Goal: Information Seeking & Learning: Learn about a topic

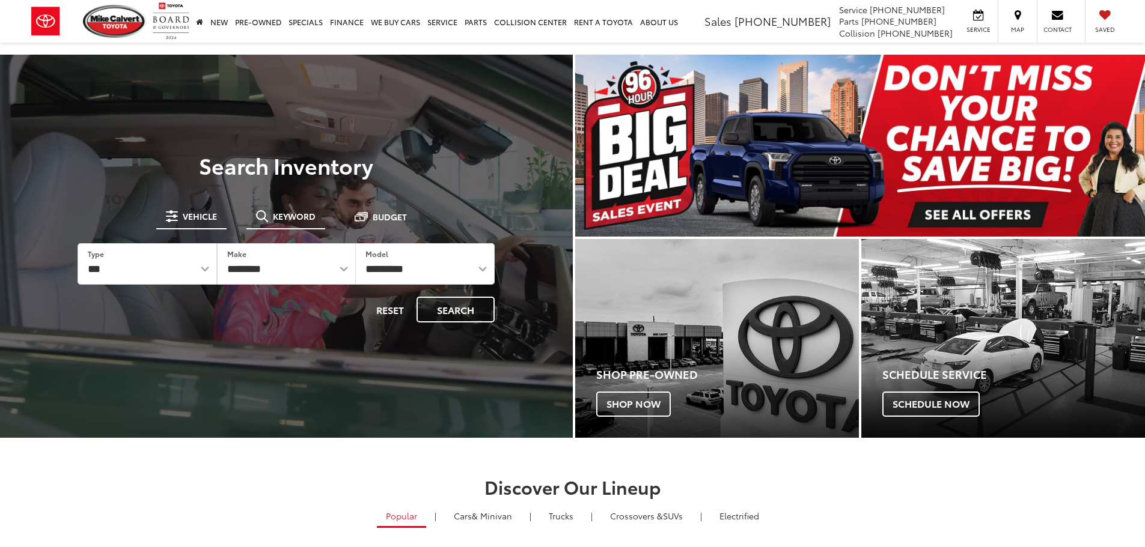
click at [291, 218] on span "Keyword" at bounding box center [294, 216] width 43 height 8
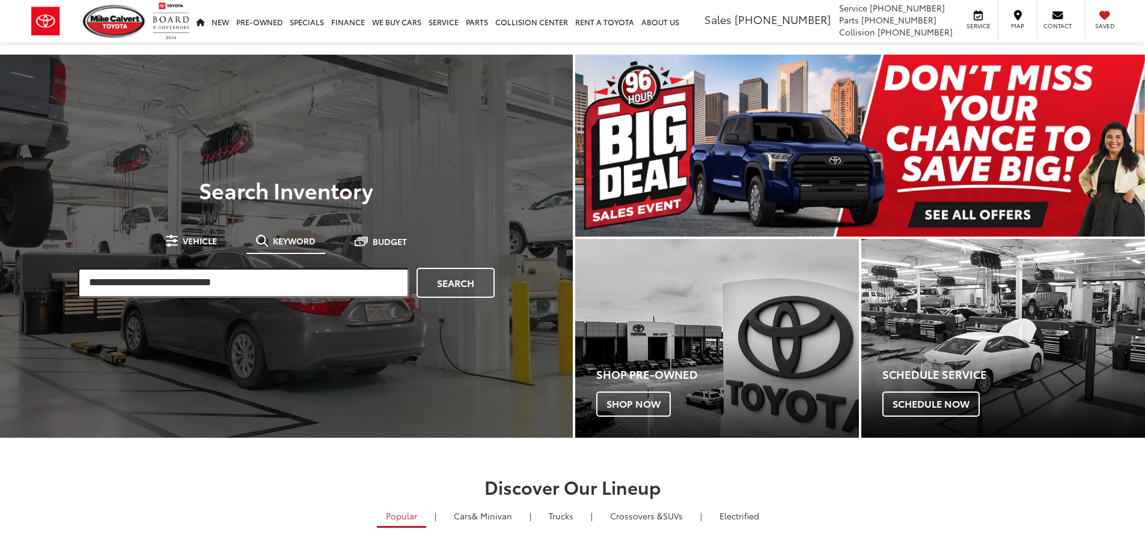
click at [269, 281] on input "search" at bounding box center [244, 283] width 332 height 30
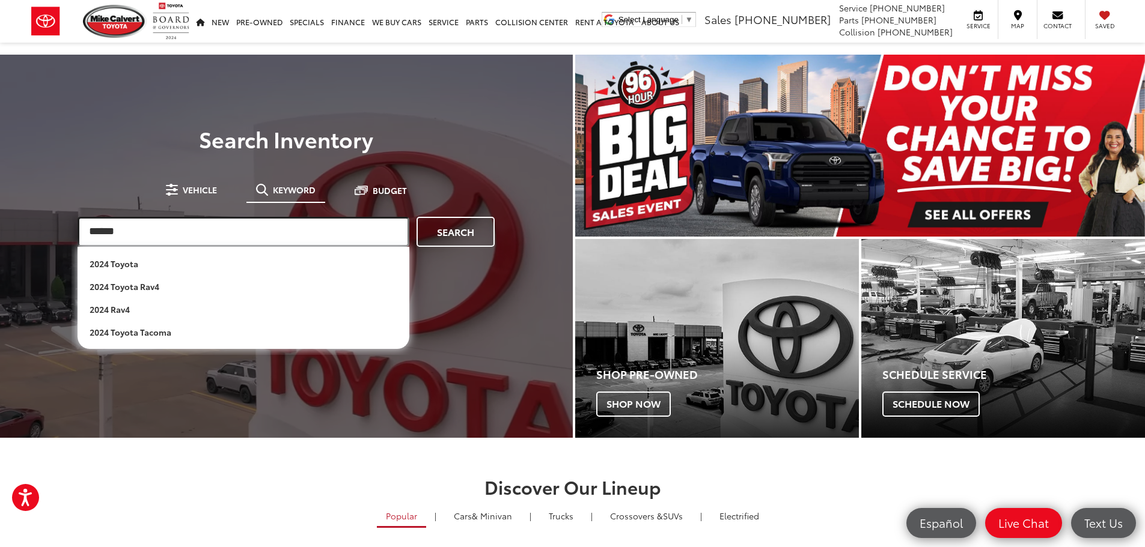
type input "******"
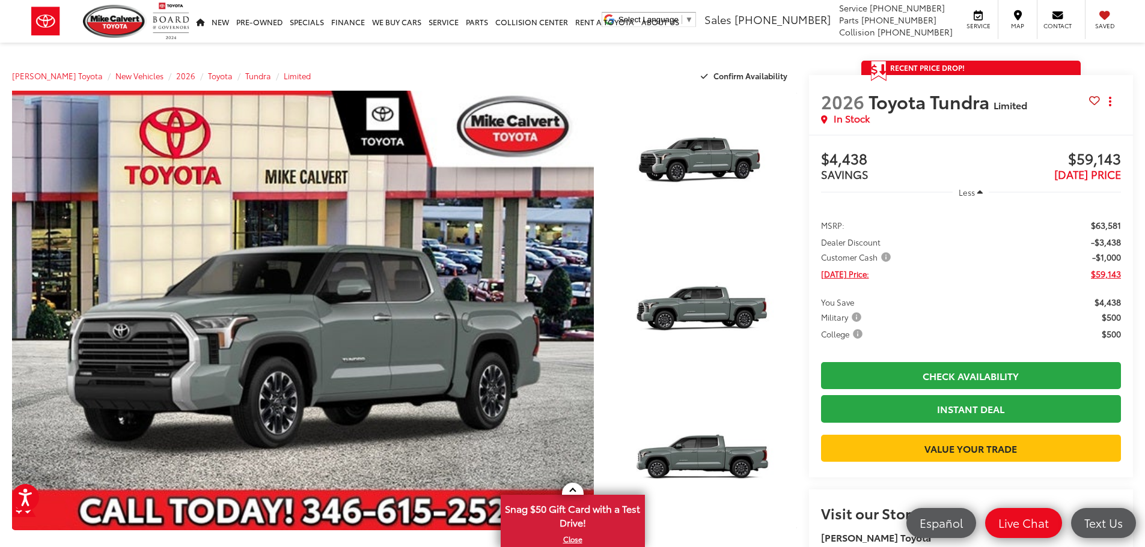
click at [883, 257] on span "Customer Cash" at bounding box center [857, 257] width 72 height 12
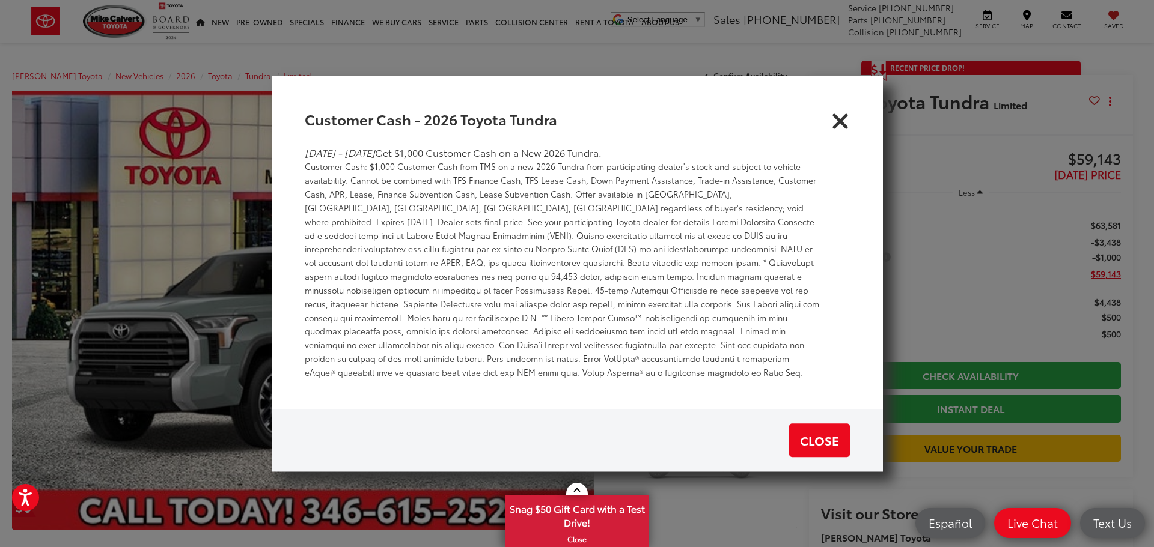
click at [844, 123] on icon "Close" at bounding box center [839, 118] width 19 height 19
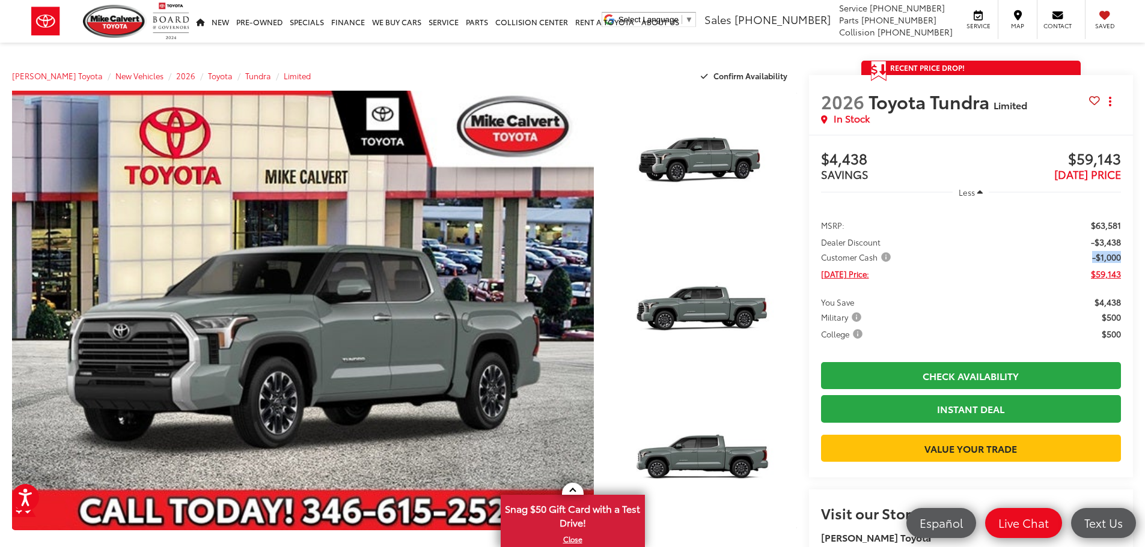
drag, startPoint x: 1119, startPoint y: 258, endPoint x: 1085, endPoint y: 260, distance: 33.7
click at [1085, 260] on li "Customer Cash -$1,000" at bounding box center [971, 257] width 300 height 12
click at [1076, 260] on li "Customer Cash -$1,000" at bounding box center [971, 257] width 300 height 12
